Goal: Transaction & Acquisition: Purchase product/service

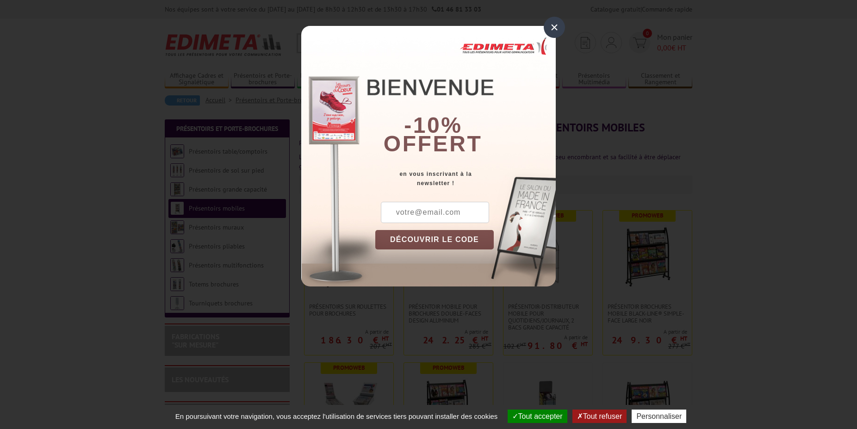
click at [550, 28] on div "×" at bounding box center [553, 27] width 21 height 21
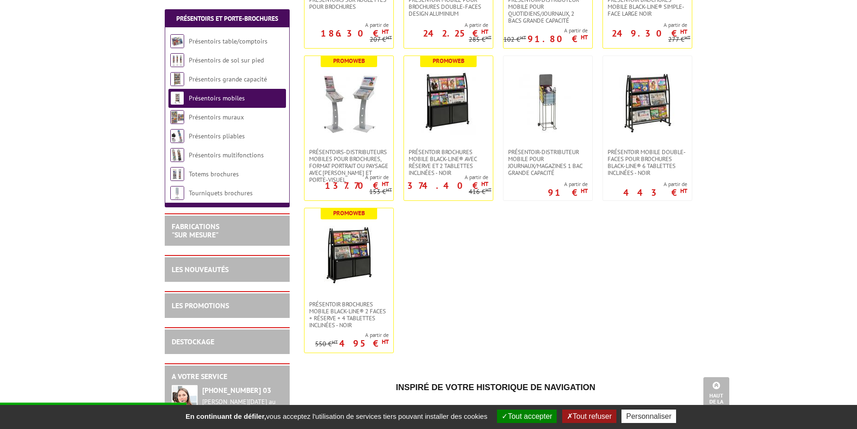
scroll to position [118, 0]
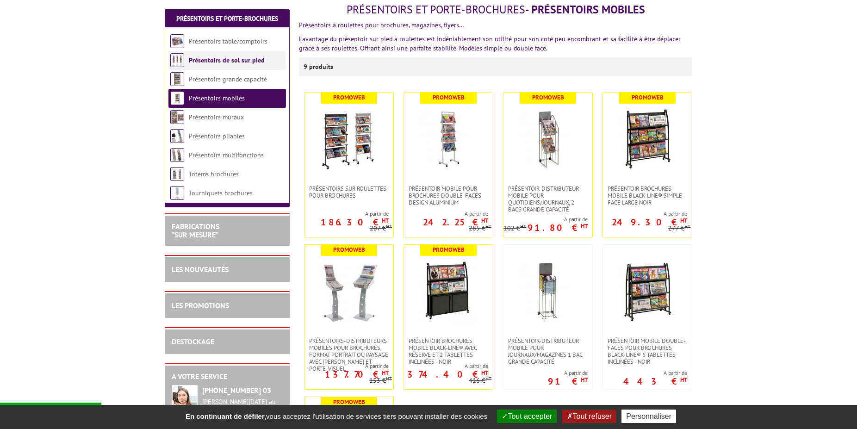
click at [240, 61] on link "Présentoirs de sol sur pied" at bounding box center [227, 60] width 76 height 8
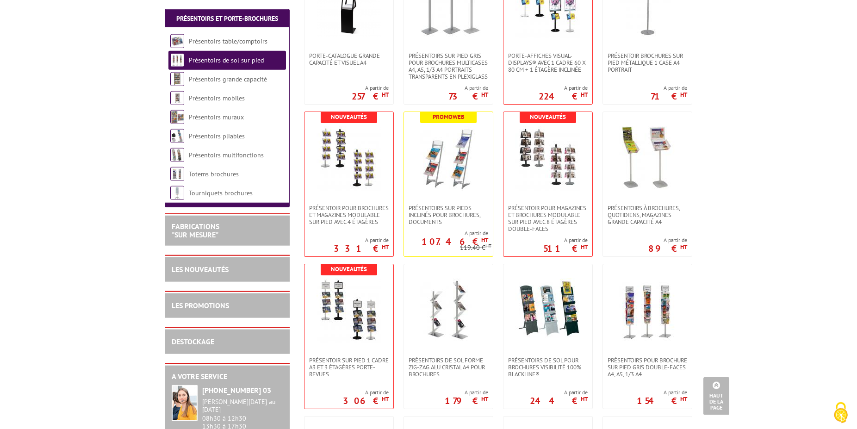
scroll to position [566, 0]
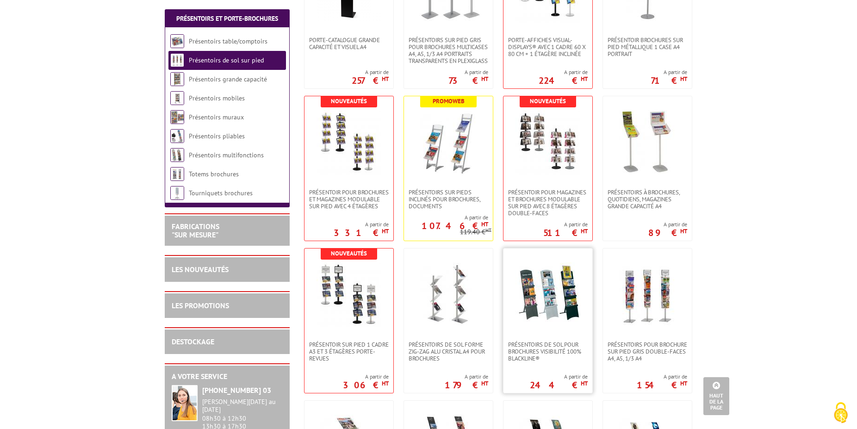
click at [543, 294] on img at bounding box center [547, 294] width 65 height 65
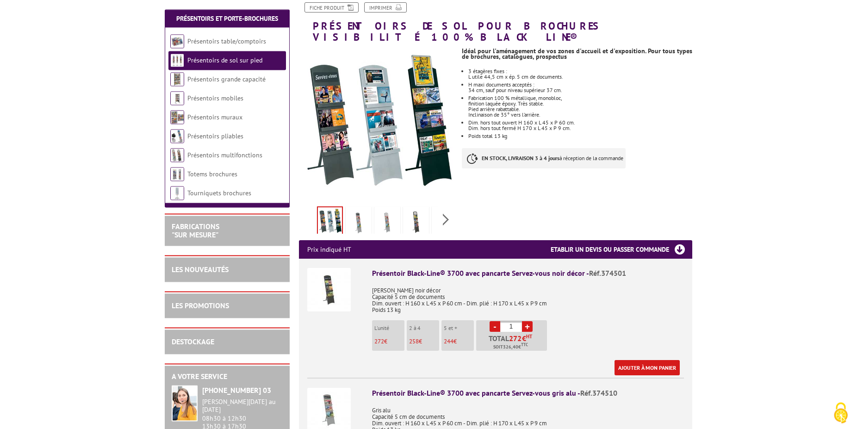
scroll to position [126, 0]
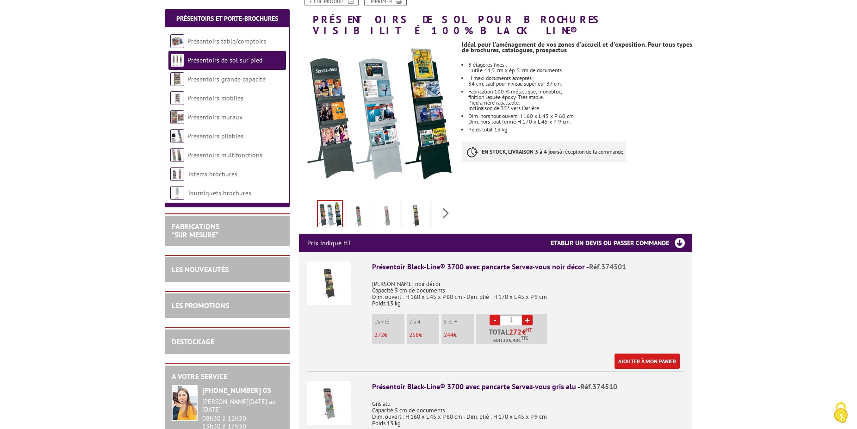
click at [417, 215] on img at bounding box center [416, 216] width 22 height 29
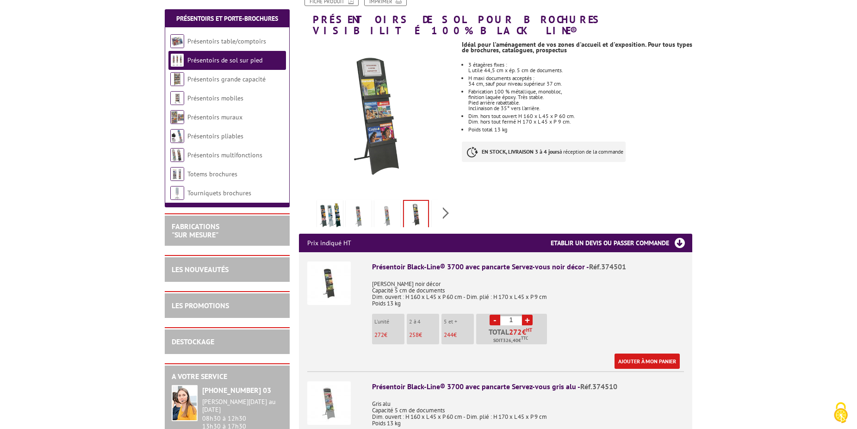
click at [385, 208] on img at bounding box center [387, 216] width 22 height 29
click at [359, 203] on img at bounding box center [358, 216] width 22 height 29
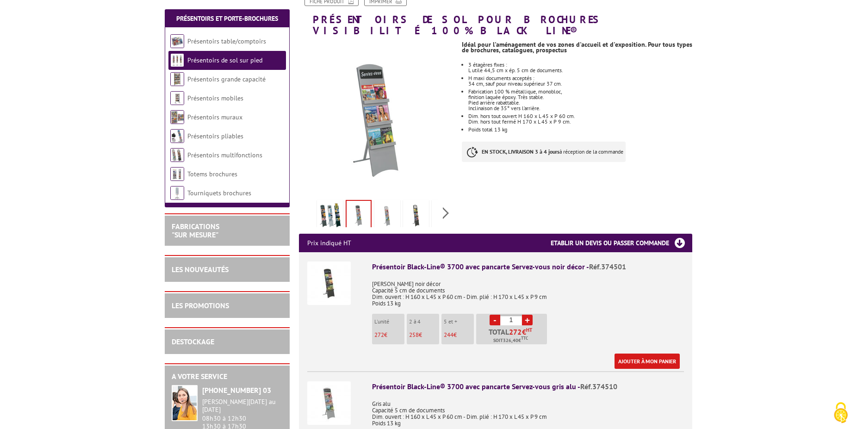
click at [336, 206] on img at bounding box center [330, 216] width 22 height 29
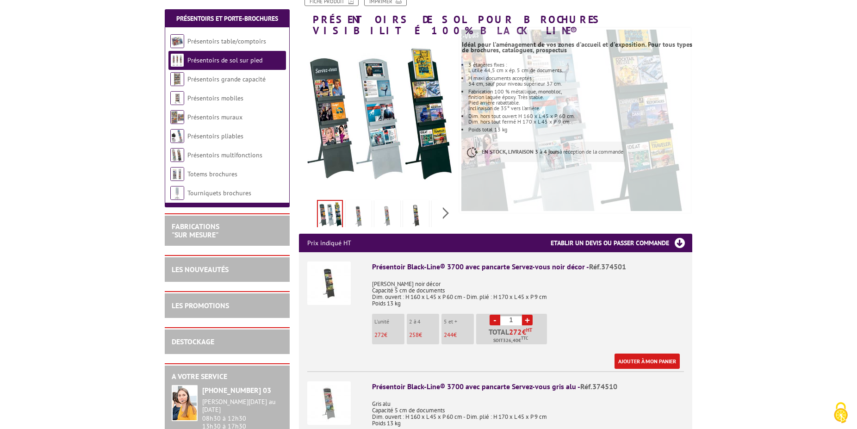
click at [334, 282] on img at bounding box center [328, 282] width 43 height 43
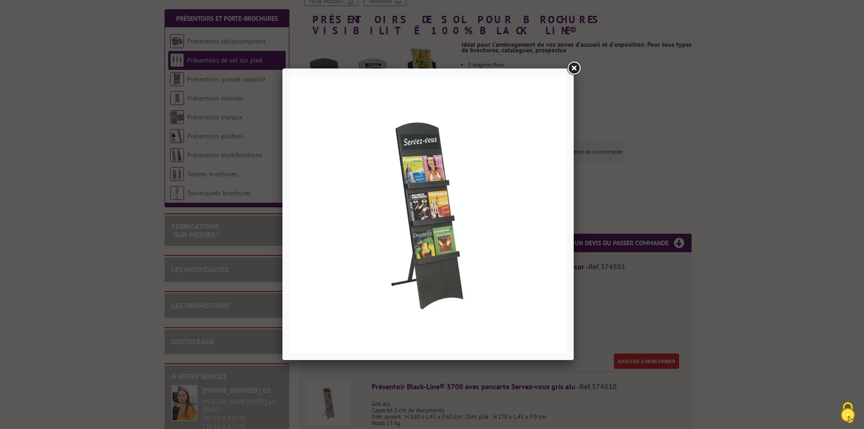
drag, startPoint x: 571, startPoint y: 66, endPoint x: 639, endPoint y: 85, distance: 70.3
click at [571, 66] on link at bounding box center [574, 68] width 17 height 17
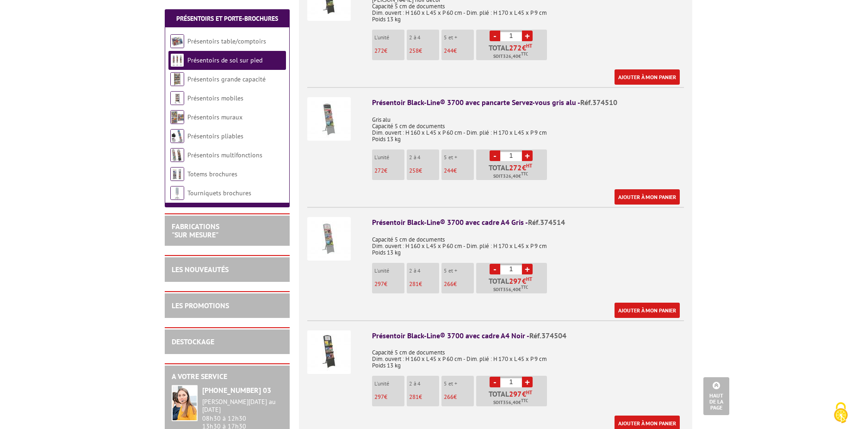
scroll to position [440, 0]
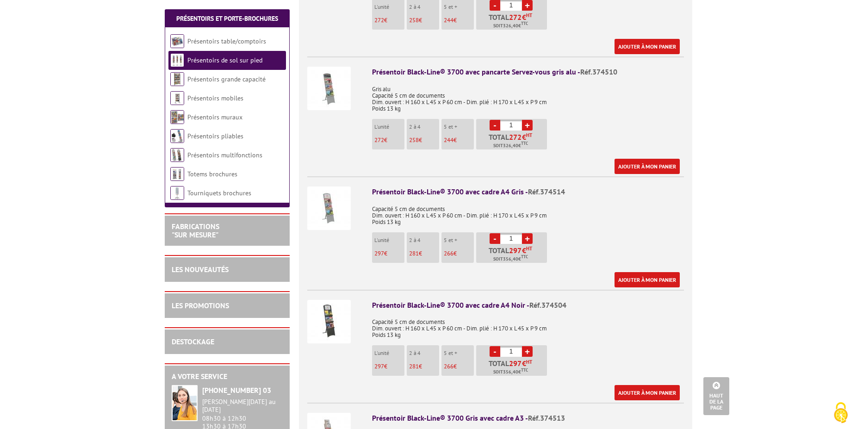
click at [486, 300] on div "Présentoir Black-Line® 3700 avec cadre A4 Noir - Réf.374504" at bounding box center [528, 305] width 312 height 11
click at [315, 300] on img at bounding box center [328, 321] width 43 height 43
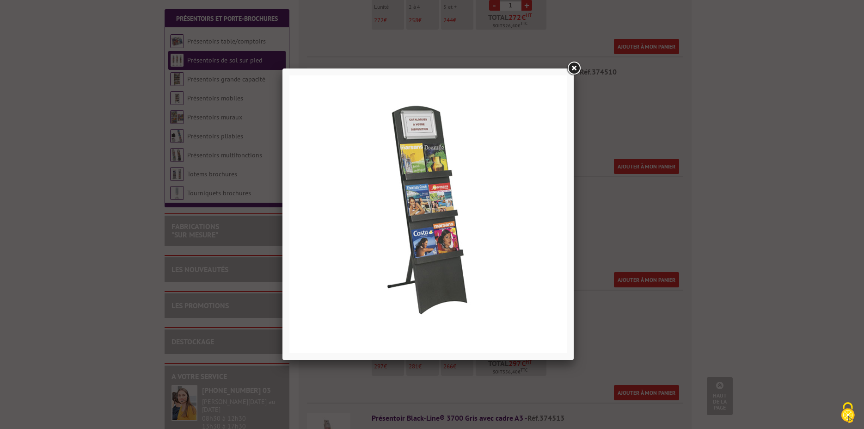
drag, startPoint x: 573, startPoint y: 68, endPoint x: 801, endPoint y: 141, distance: 239.6
click at [576, 68] on link at bounding box center [574, 68] width 17 height 17
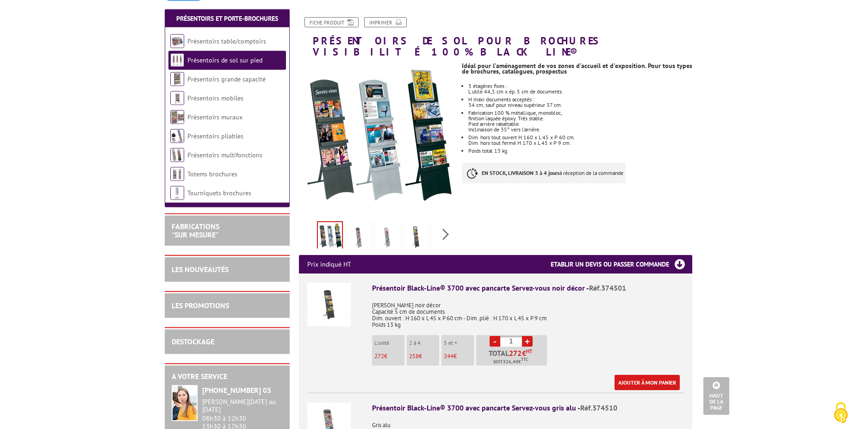
scroll to position [0, 0]
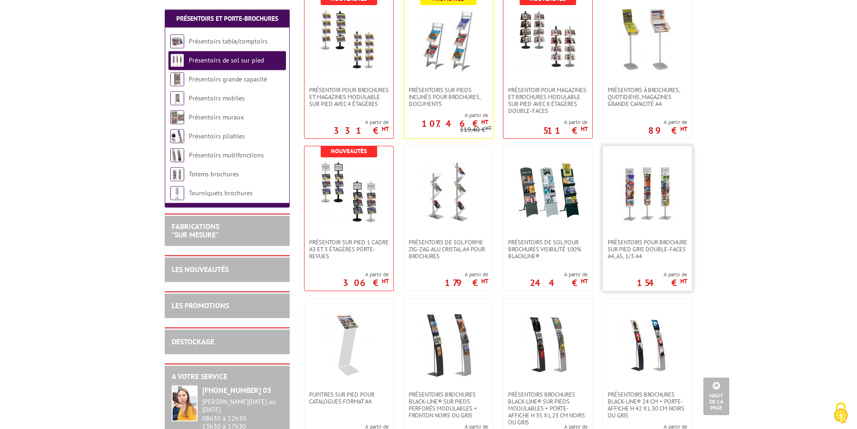
scroll to position [692, 0]
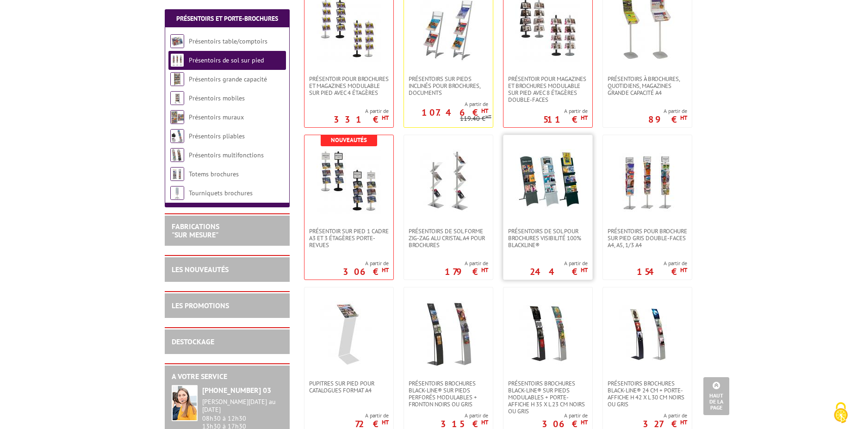
click at [554, 187] on img at bounding box center [547, 181] width 65 height 65
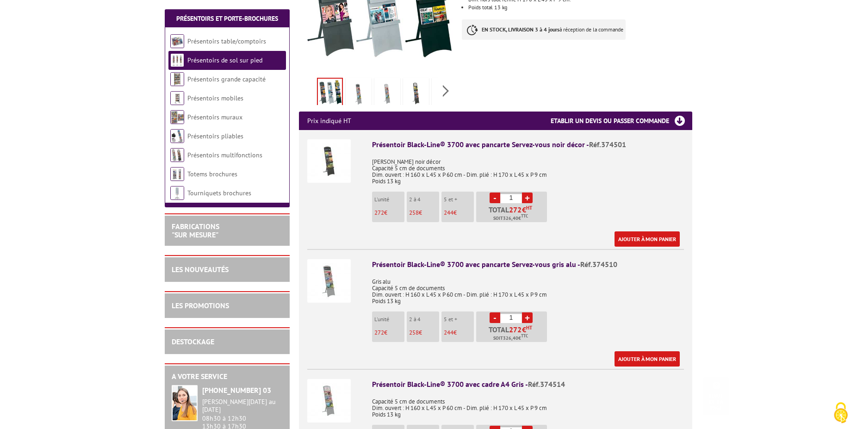
scroll to position [314, 0]
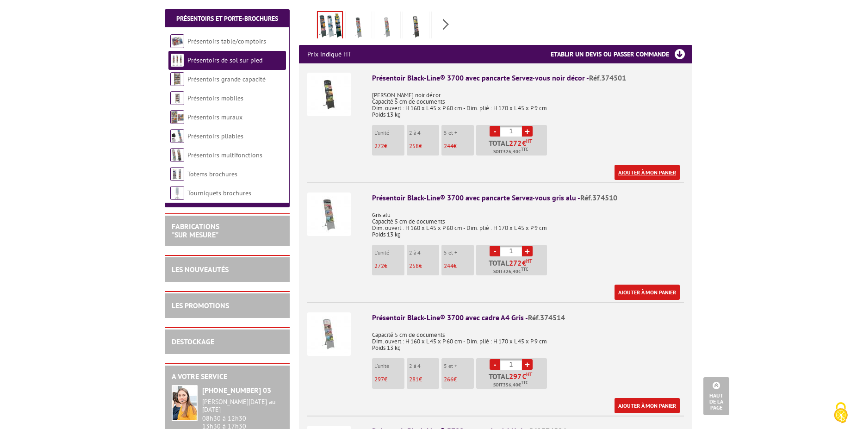
drag, startPoint x: 653, startPoint y: 162, endPoint x: 673, endPoint y: 162, distance: 20.4
click at [653, 165] on link "Ajouter à mon panier" at bounding box center [646, 172] width 65 height 15
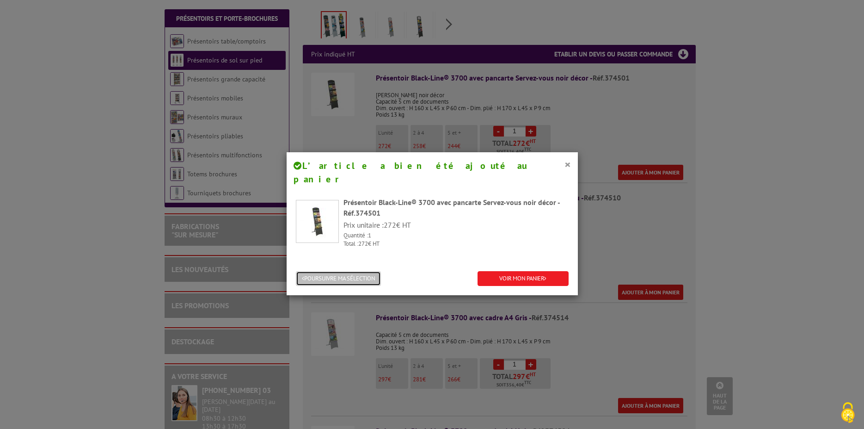
click at [347, 271] on button "POURSUIVRE MA SÉLECTION" at bounding box center [338, 278] width 85 height 15
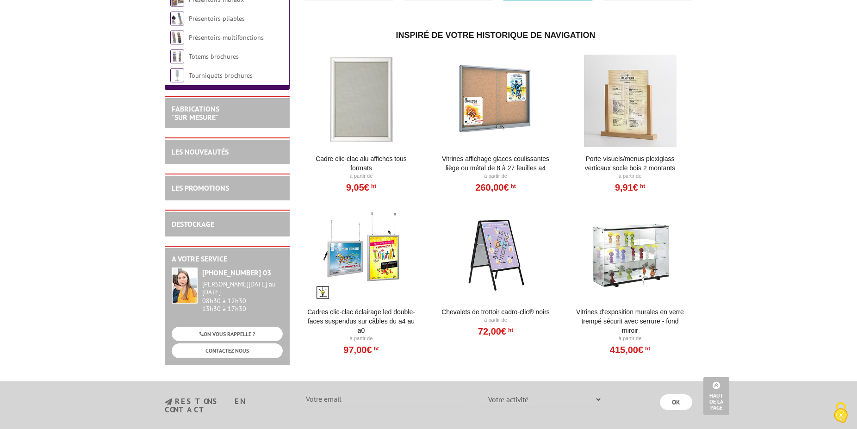
scroll to position [1474, 0]
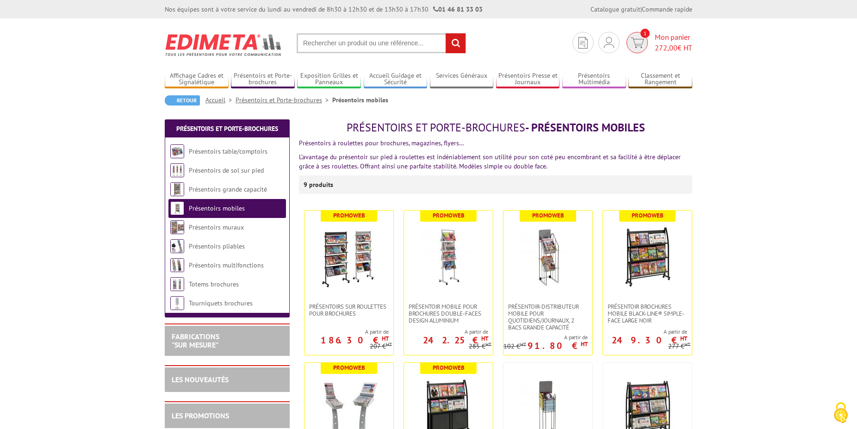
click at [679, 48] on span "272,00 € HT" at bounding box center [672, 48] width 37 height 11
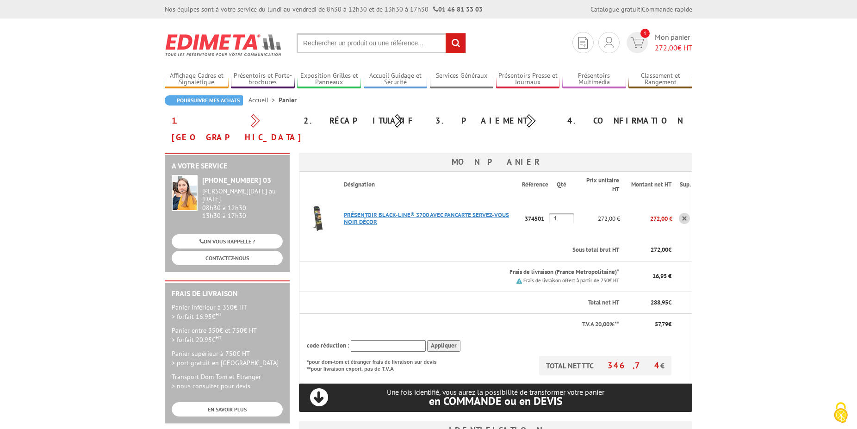
click at [460, 211] on link "PRéSENTOIR BLACK-LINE® 3700 AVEC PANCARTE SERVEZ-VOUS NOIR DéCOR" at bounding box center [426, 218] width 165 height 15
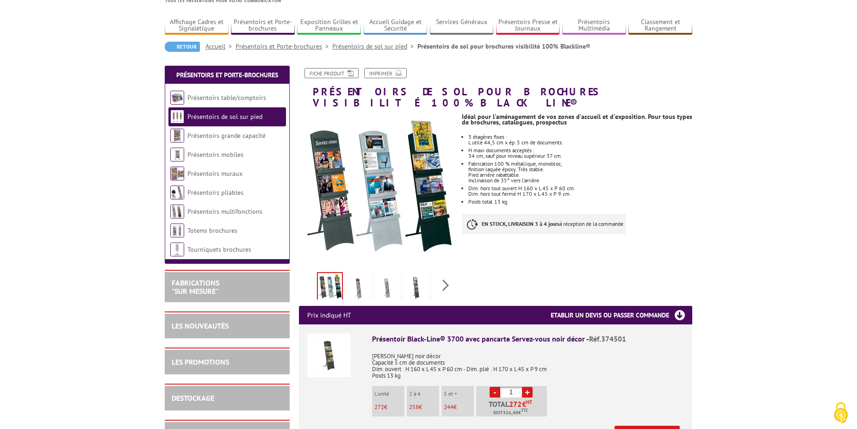
scroll to position [63, 0]
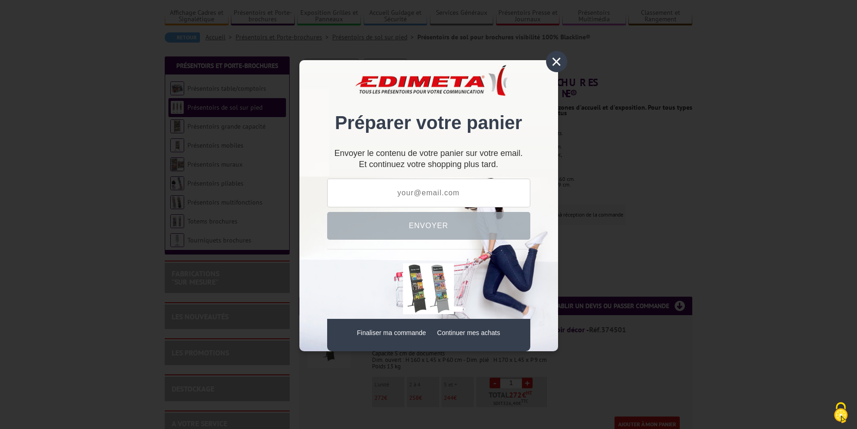
click at [559, 58] on div "×" at bounding box center [556, 61] width 21 height 21
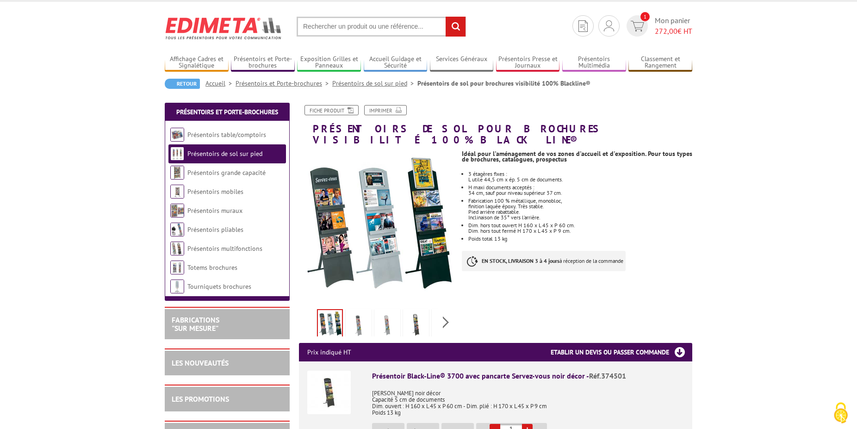
scroll to position [0, 0]
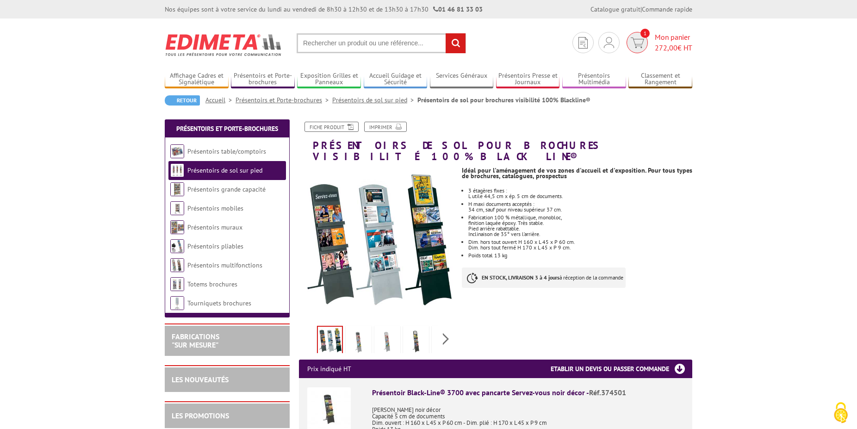
click at [675, 49] on span "272,00 € HT" at bounding box center [672, 48] width 37 height 11
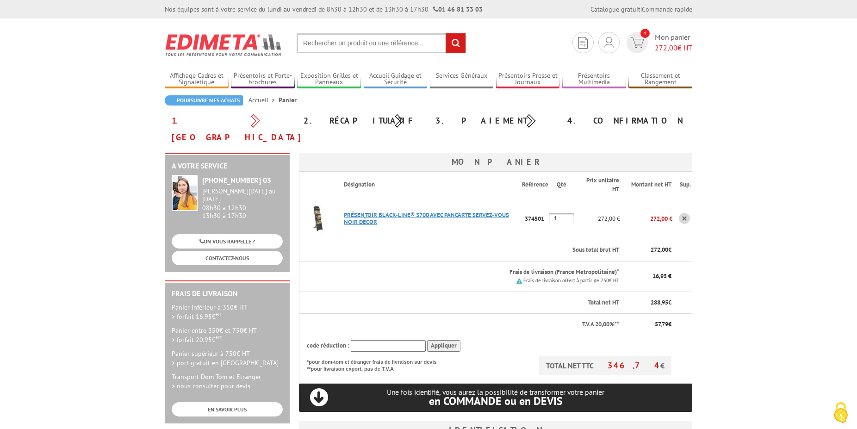
click at [489, 211] on link "PRéSENTOIR BLACK-LINE® 3700 AVEC PANCARTE SERVEZ-VOUS NOIR DéCOR" at bounding box center [426, 218] width 165 height 15
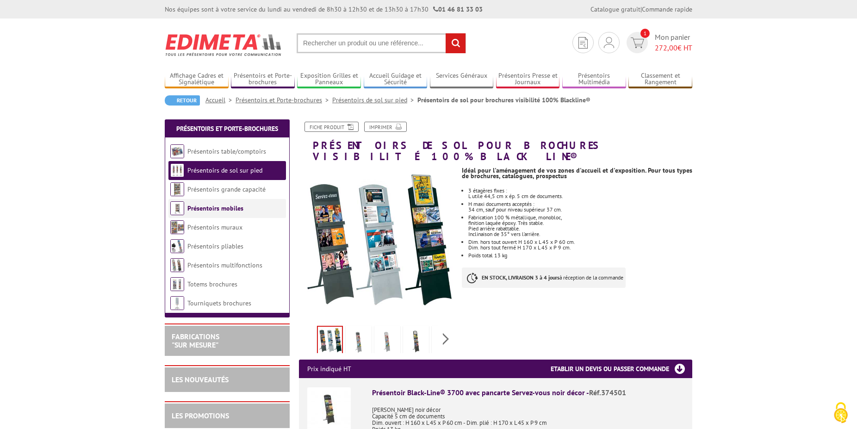
click at [245, 215] on li "Présentoirs mobiles" at bounding box center [226, 208] width 117 height 19
click at [246, 210] on li "Présentoirs mobiles" at bounding box center [226, 208] width 117 height 19
click at [234, 210] on link "Présentoirs mobiles" at bounding box center [215, 208] width 56 height 8
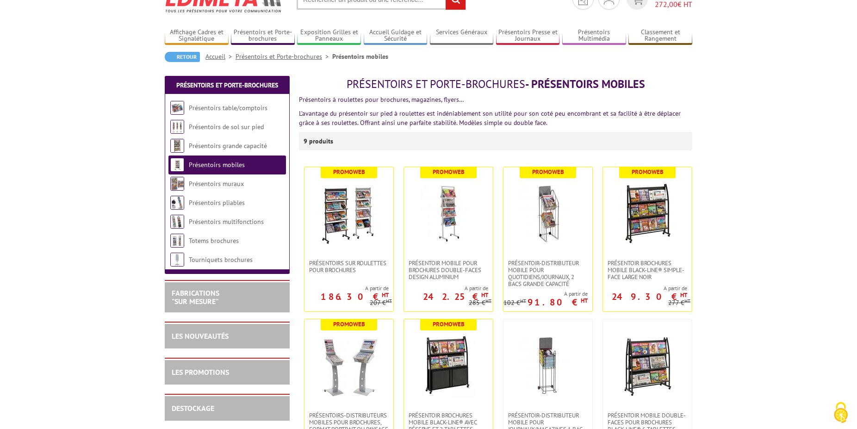
scroll to position [63, 0]
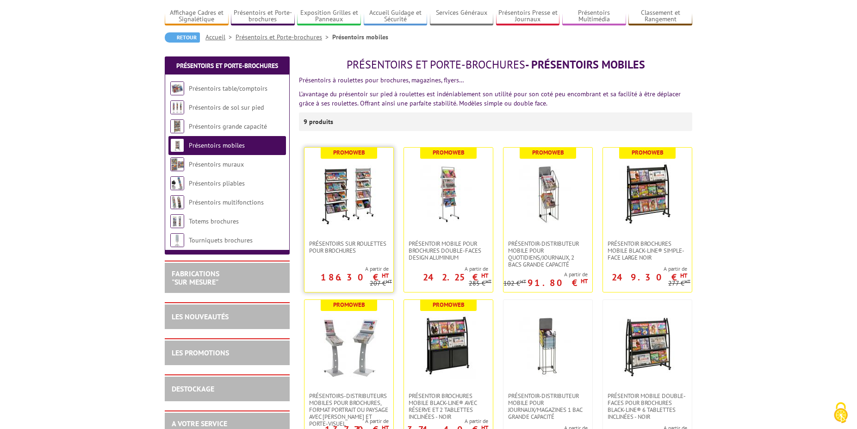
click at [343, 205] on img at bounding box center [348, 193] width 65 height 65
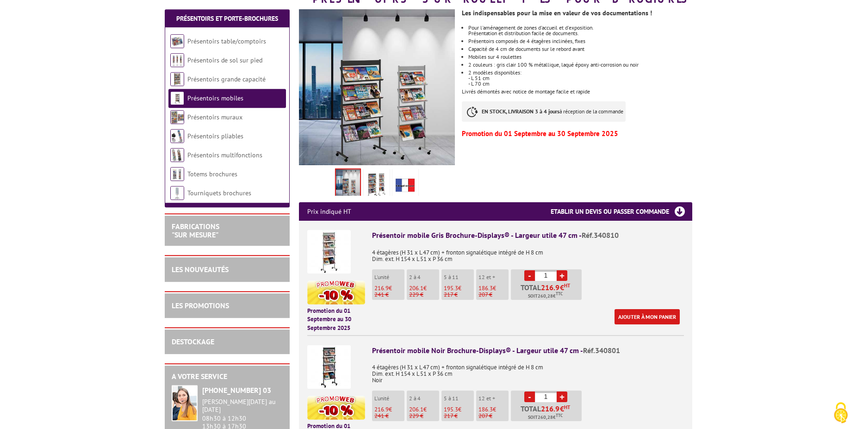
scroll to position [189, 0]
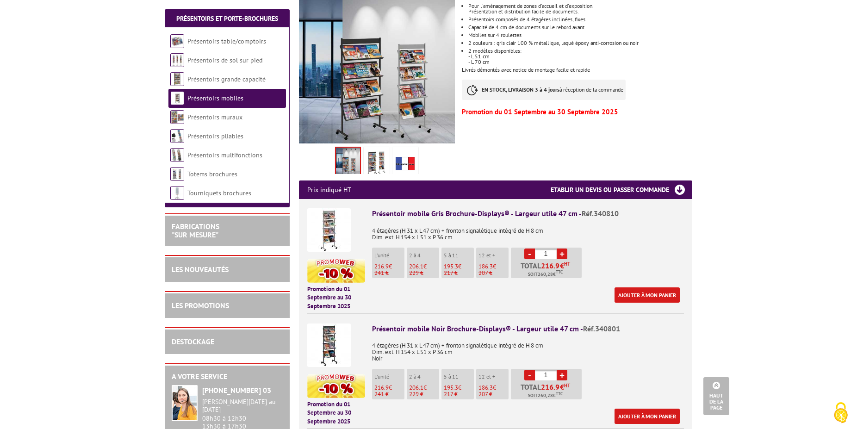
click at [334, 229] on img at bounding box center [328, 229] width 43 height 43
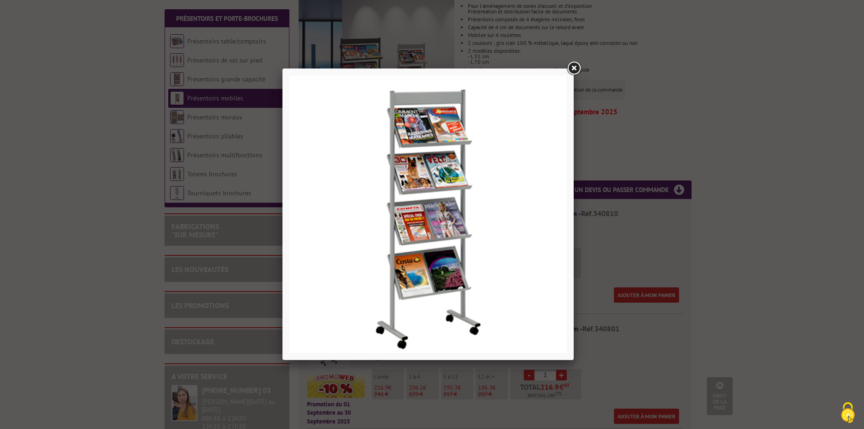
click at [571, 73] on link at bounding box center [574, 68] width 17 height 17
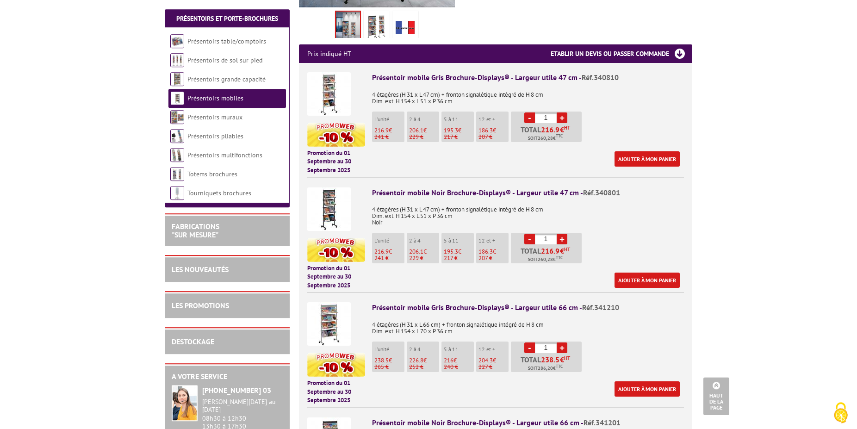
scroll to position [377, 0]
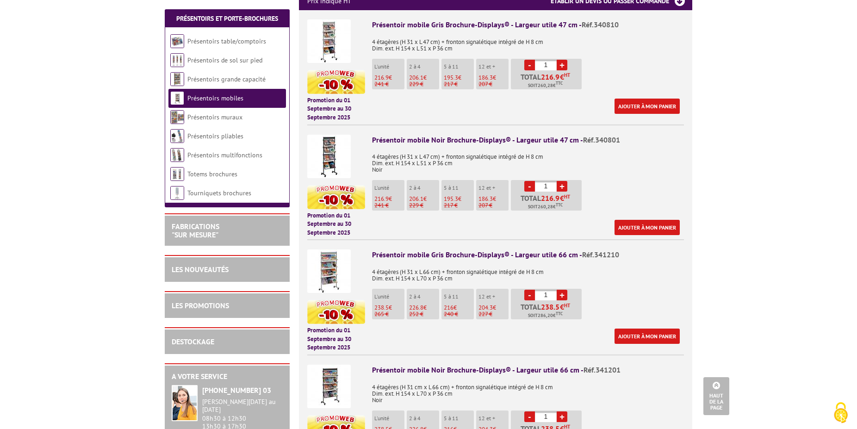
click at [326, 282] on img at bounding box center [328, 270] width 43 height 43
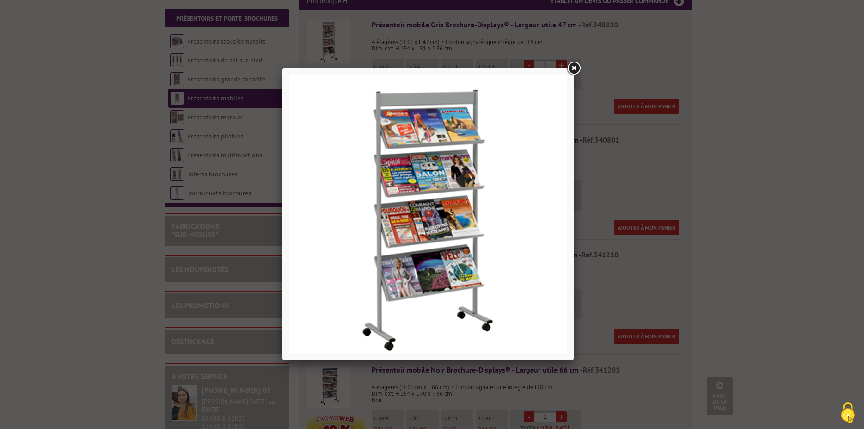
click at [574, 68] on link at bounding box center [574, 68] width 17 height 17
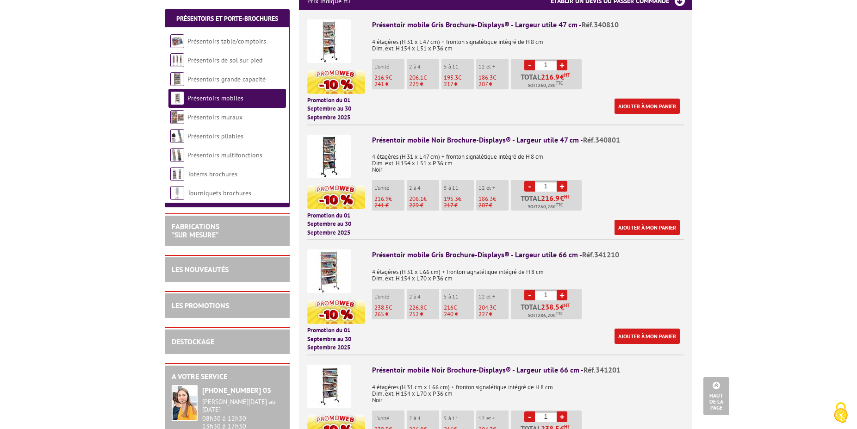
click at [462, 257] on div "Présentoir mobile Gris Brochure-Displays® - Largeur utile 66 cm - Réf.341210" at bounding box center [528, 254] width 312 height 11
click at [351, 310] on img at bounding box center [336, 312] width 58 height 24
click at [333, 278] on img at bounding box center [328, 270] width 43 height 43
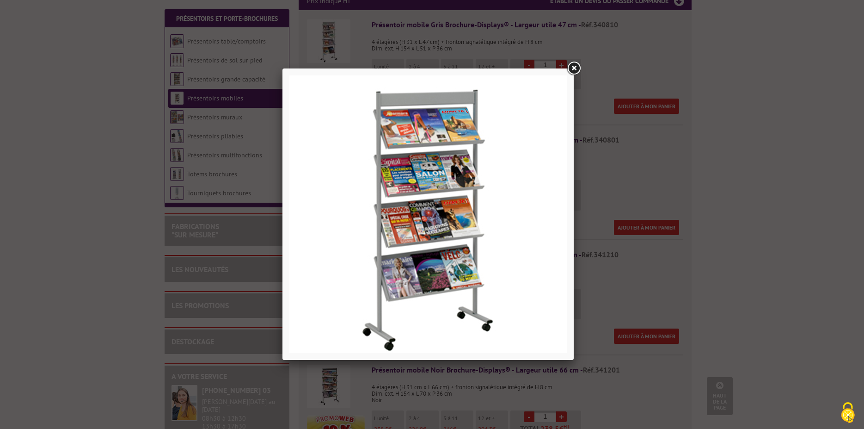
click at [572, 70] on link at bounding box center [574, 68] width 17 height 17
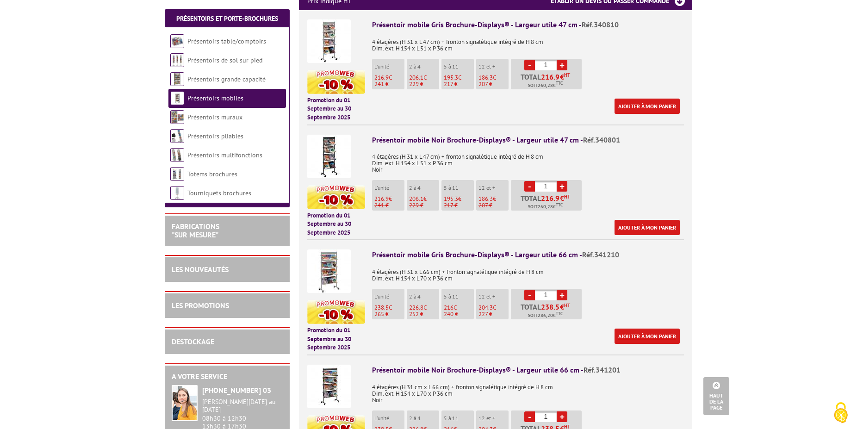
click at [671, 340] on link "Ajouter à mon panier" at bounding box center [646, 335] width 65 height 15
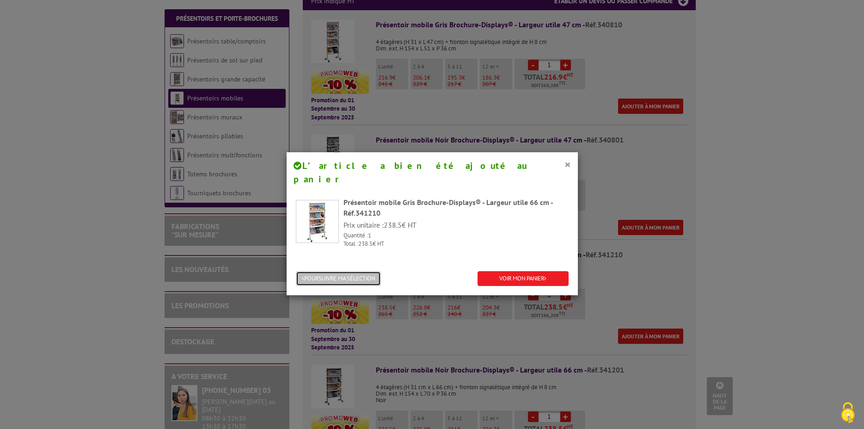
click at [337, 271] on button "POURSUIVRE MA SÉLECTION" at bounding box center [338, 278] width 85 height 15
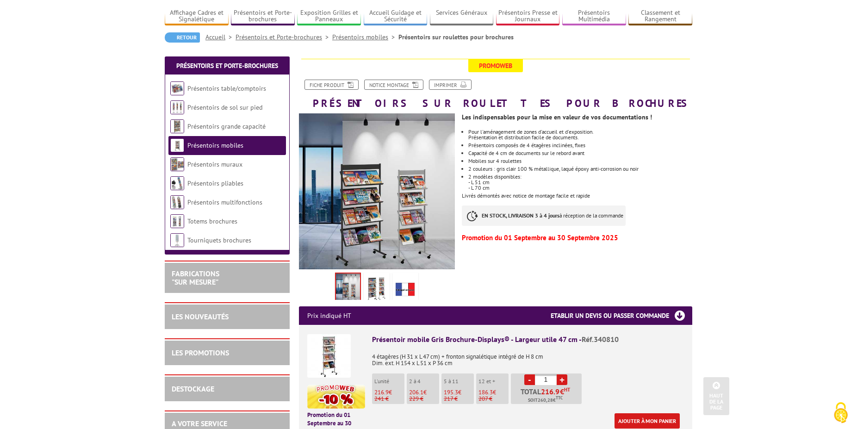
scroll to position [0, 0]
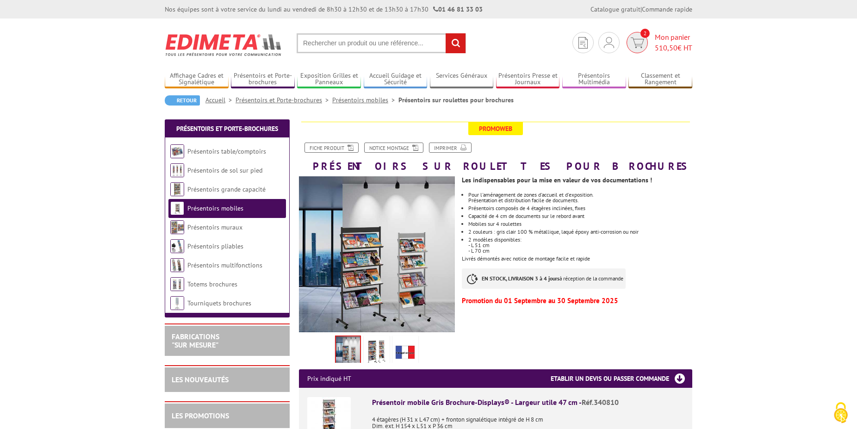
click at [674, 50] on span "510,50" at bounding box center [665, 47] width 23 height 9
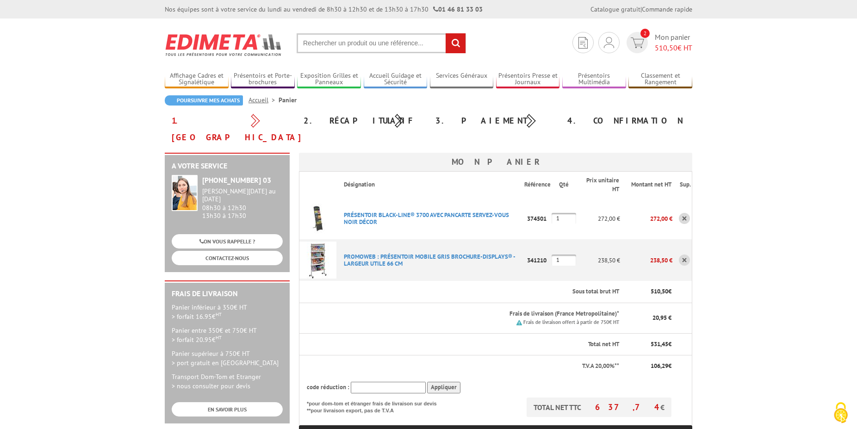
click at [684, 213] on link at bounding box center [683, 218] width 11 height 11
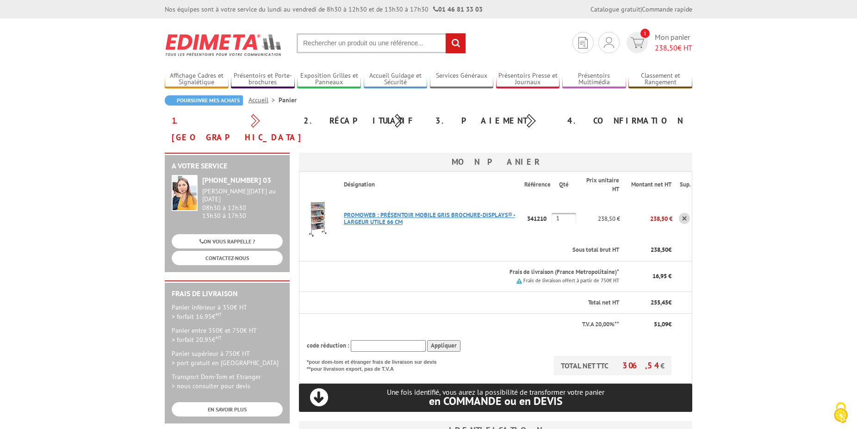
click at [429, 211] on link "PROMOWEB : PRéSENTOIR MOBILE GRIS BROCHURE-DISPLAYS® - LARGEUR UTILE 66 CM" at bounding box center [429, 218] width 171 height 15
